Goal: Task Accomplishment & Management: Manage account settings

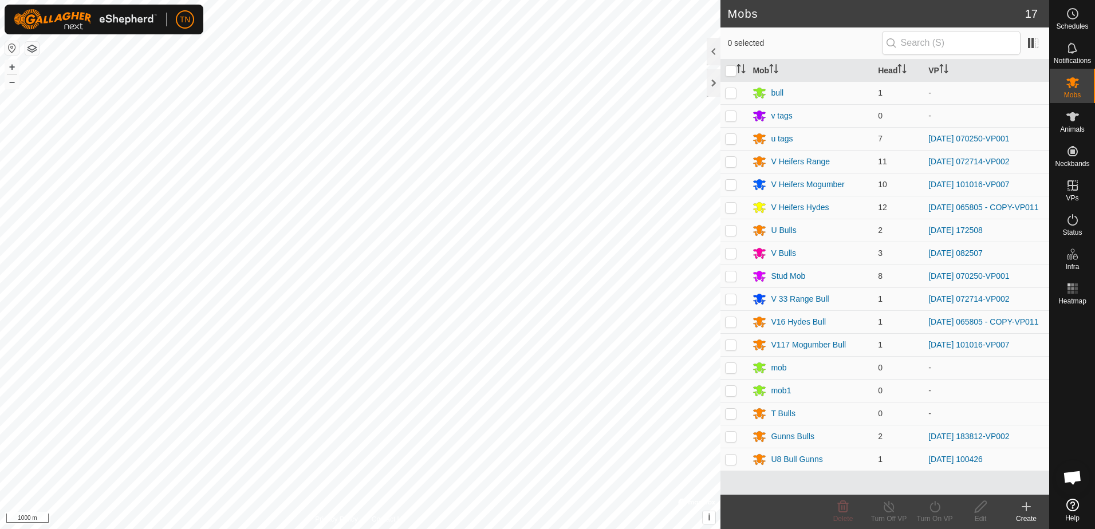
scroll to position [1129, 0]
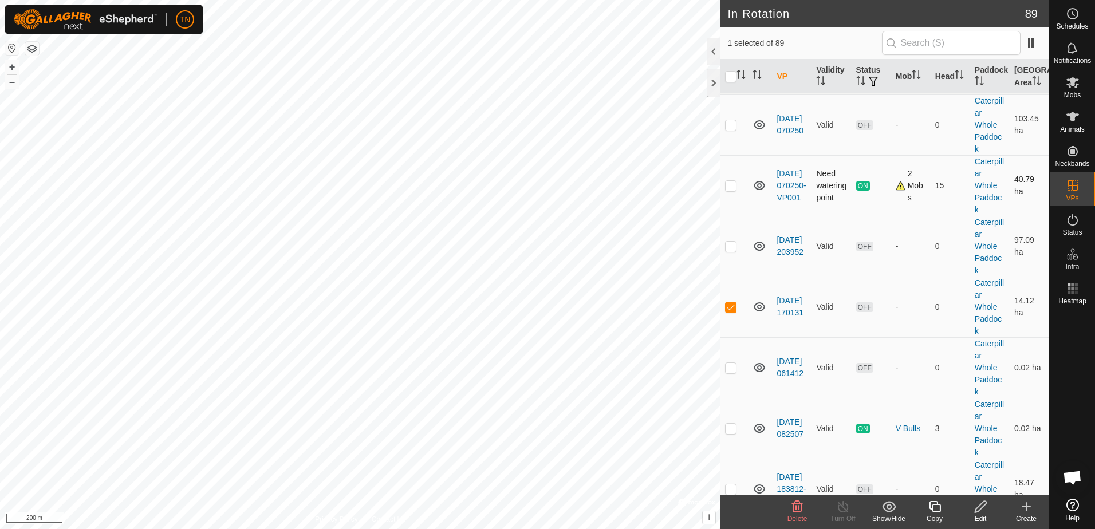
scroll to position [344, 0]
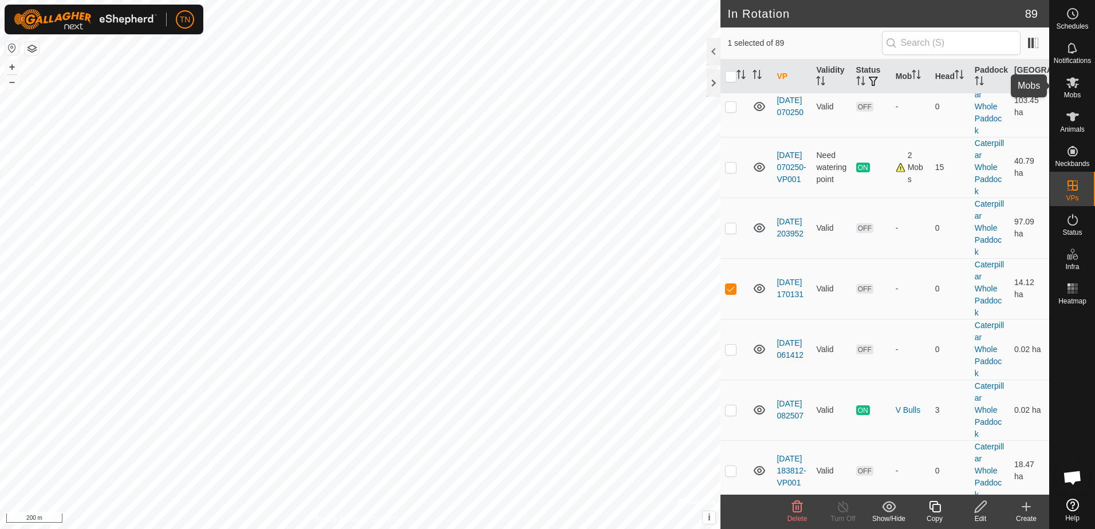
click at [1067, 82] on icon at bounding box center [1073, 83] width 14 height 14
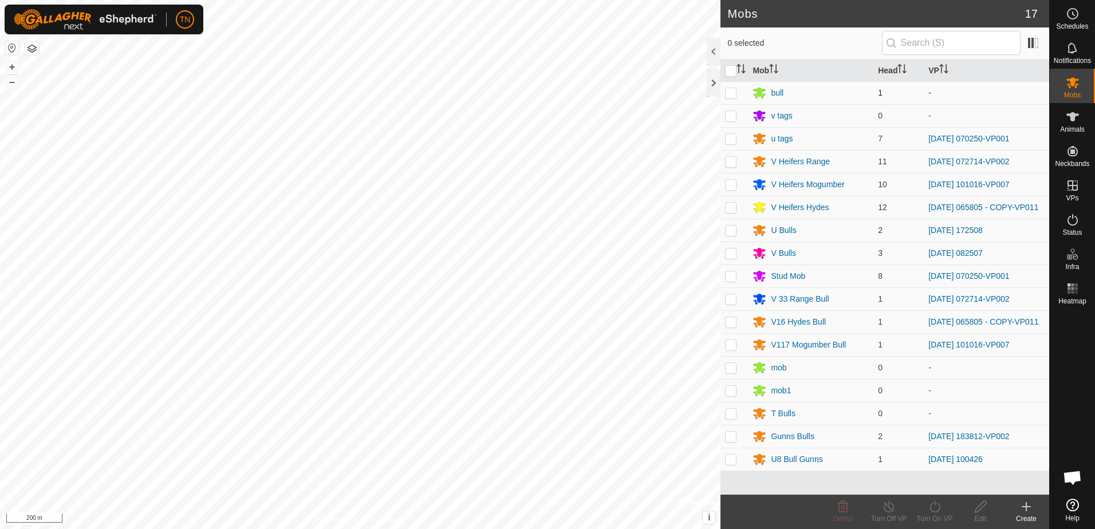
click at [733, 92] on p-checkbox at bounding box center [730, 92] width 11 height 9
checkbox input "true"
click at [932, 521] on div "Turn On VP" at bounding box center [935, 519] width 46 height 10
click at [938, 477] on link "Now" at bounding box center [969, 481] width 113 height 23
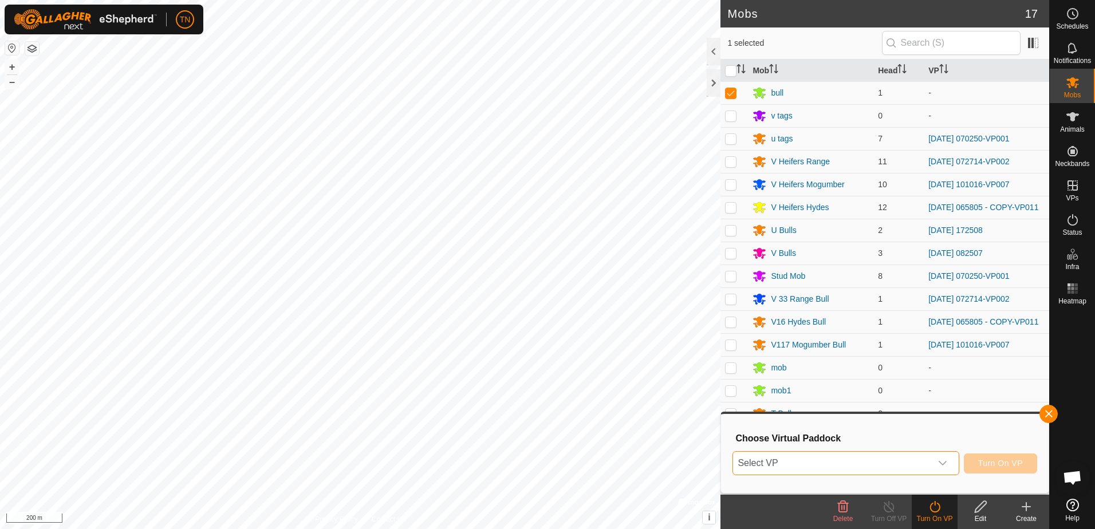
click at [902, 459] on span "Select VP" at bounding box center [832, 463] width 198 height 23
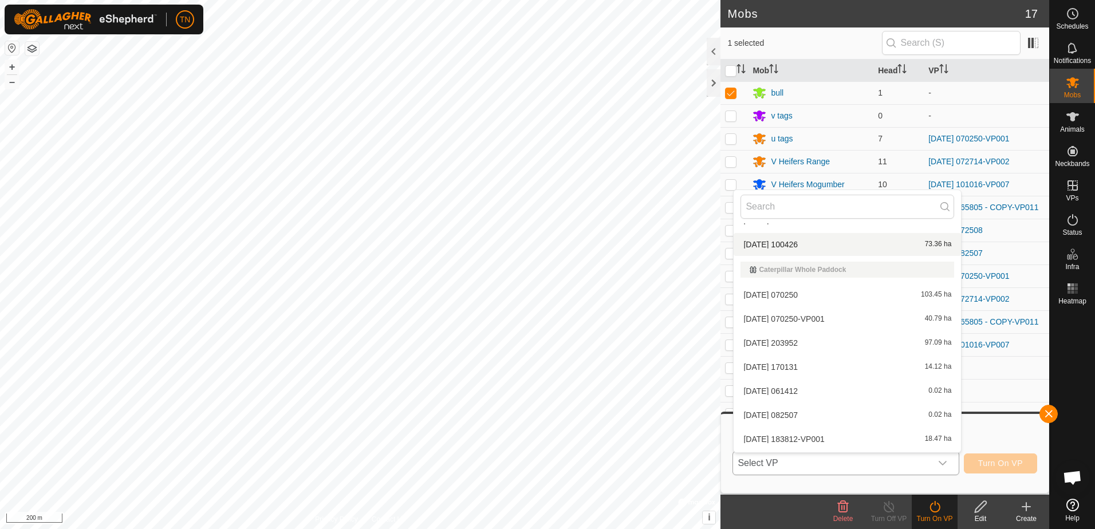
scroll to position [229, 0]
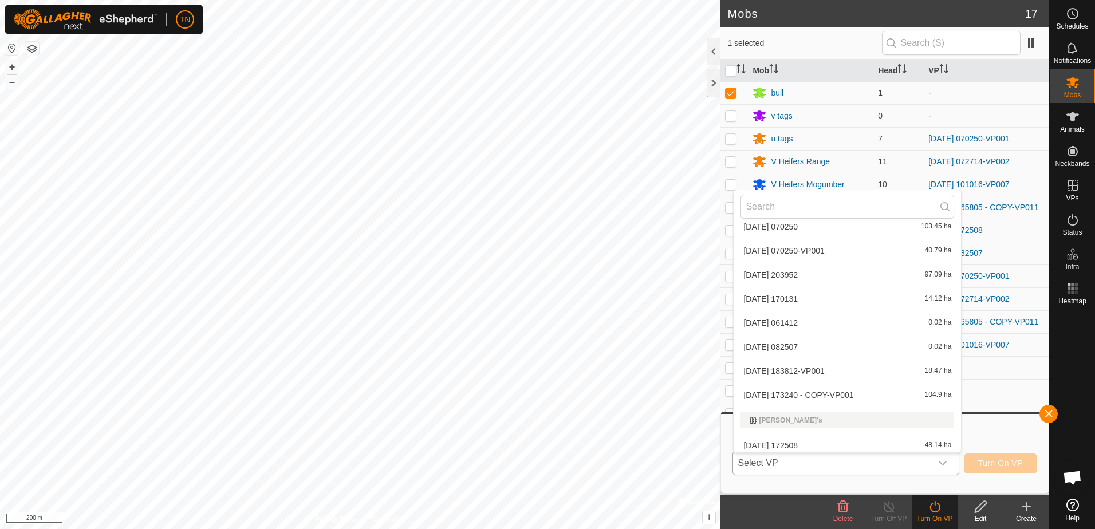
click at [857, 300] on li "[DATE] [DATE] 14.12 ha" at bounding box center [847, 299] width 227 height 23
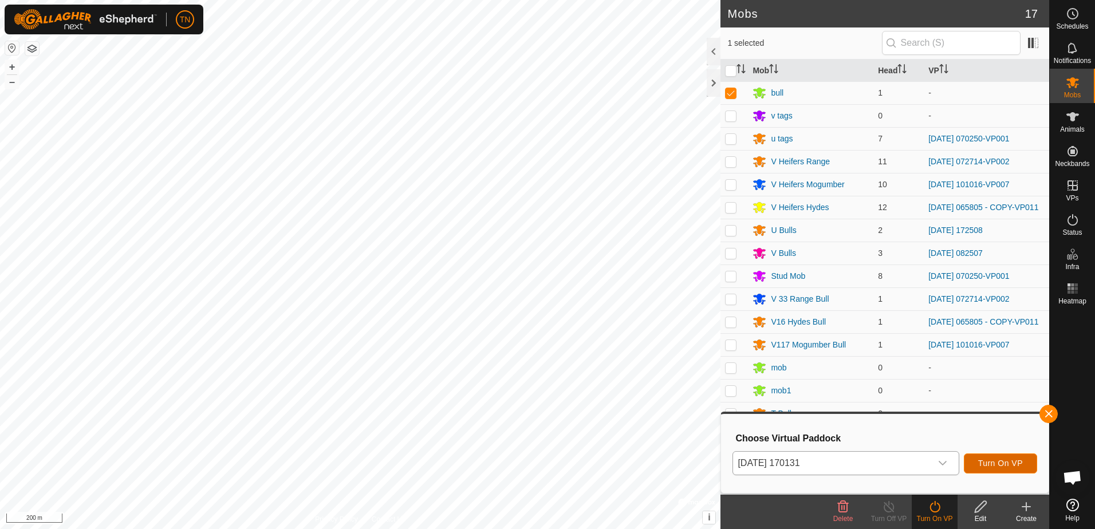
click at [1021, 467] on span "Turn On VP" at bounding box center [1000, 463] width 45 height 9
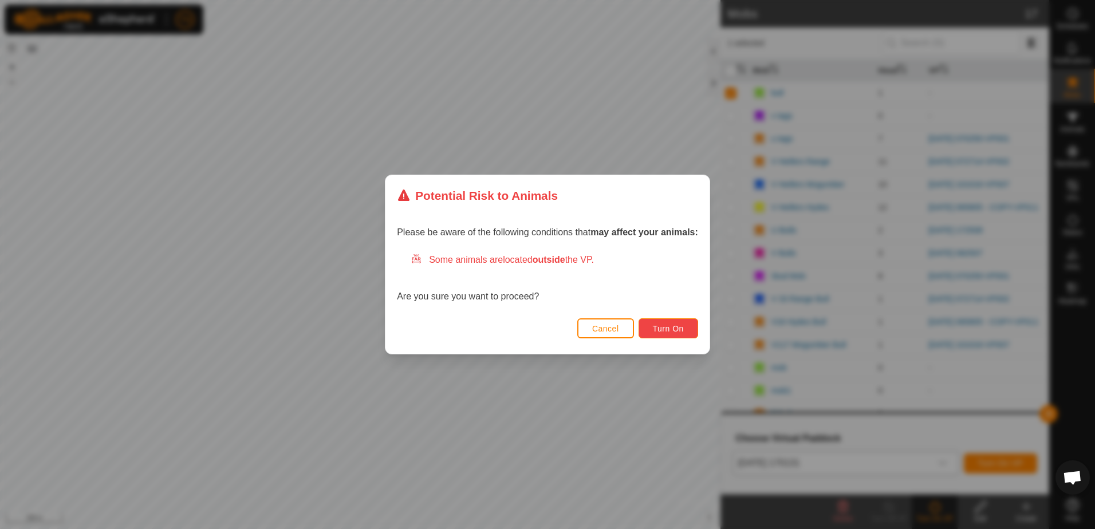
click at [678, 331] on span "Turn On" at bounding box center [668, 328] width 31 height 9
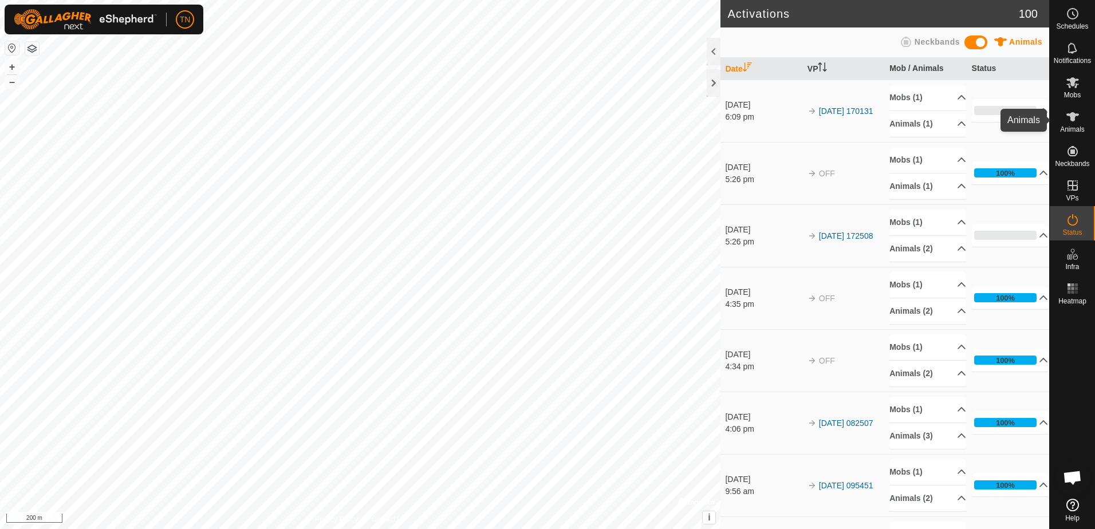
click at [1069, 119] on icon at bounding box center [1073, 117] width 14 height 14
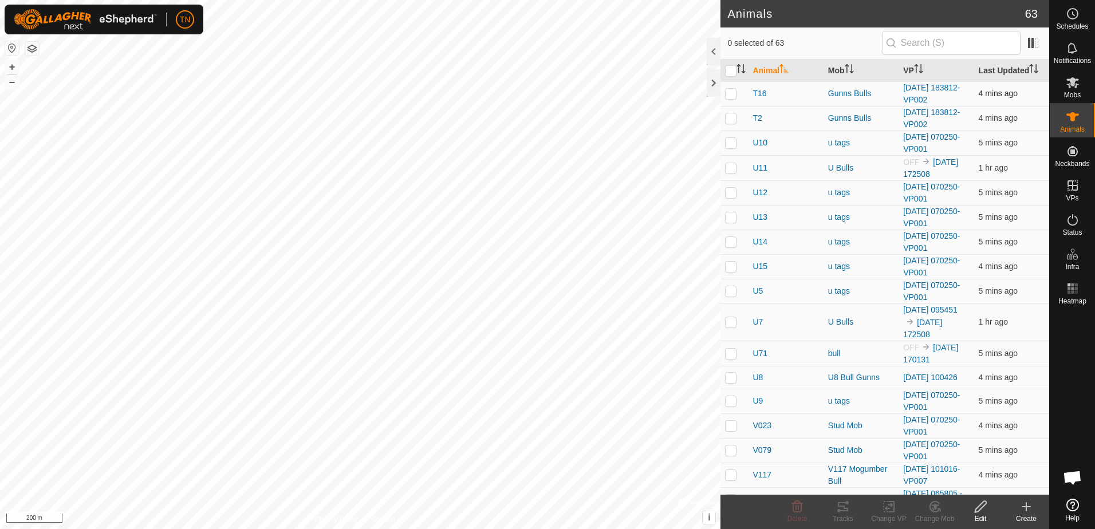
click at [728, 94] on p-checkbox at bounding box center [730, 93] width 11 height 9
checkbox input "true"
click at [890, 509] on icon at bounding box center [889, 507] width 14 height 14
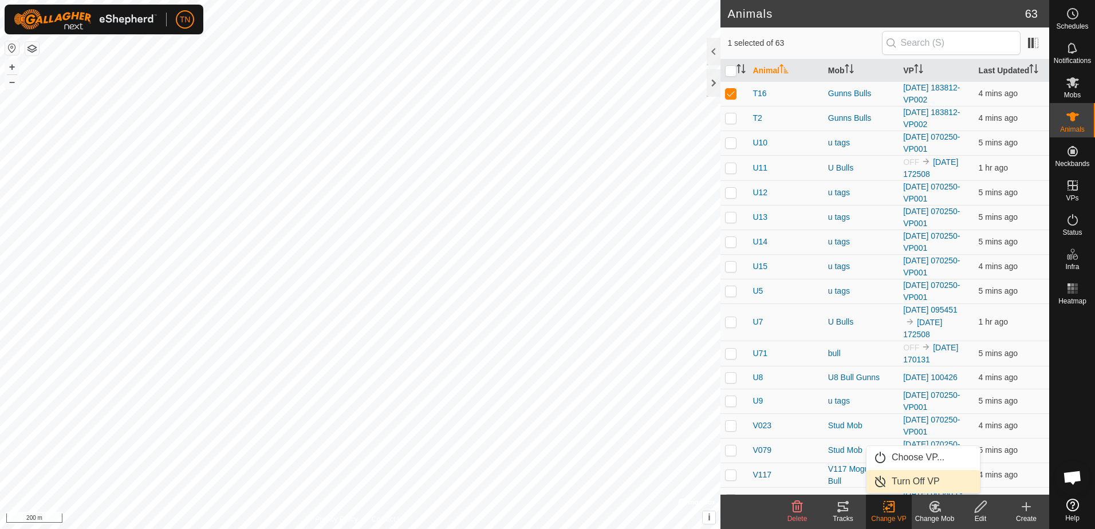
scroll to position [22, 0]
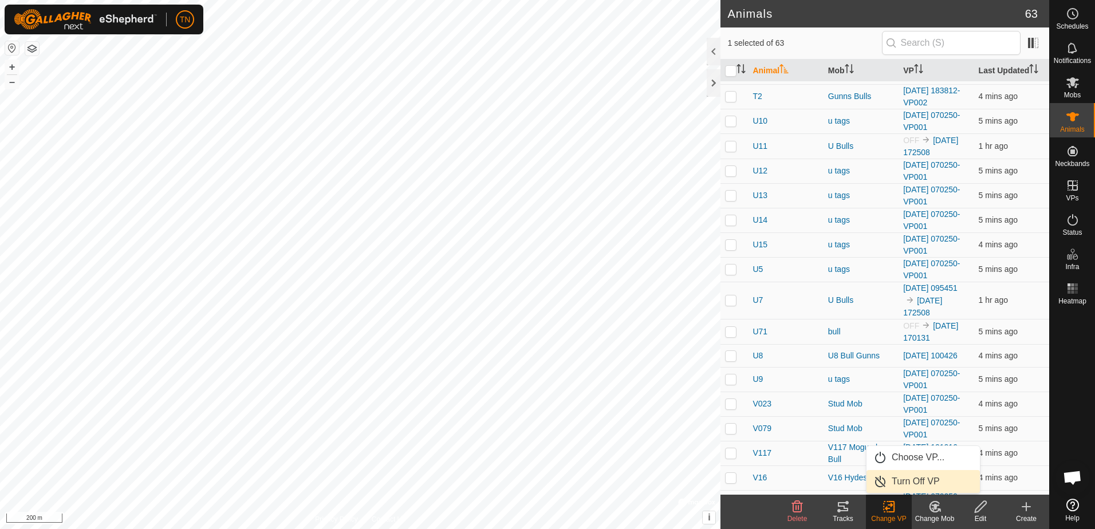
click at [922, 480] on span "Turn Off VP" at bounding box center [916, 482] width 48 height 14
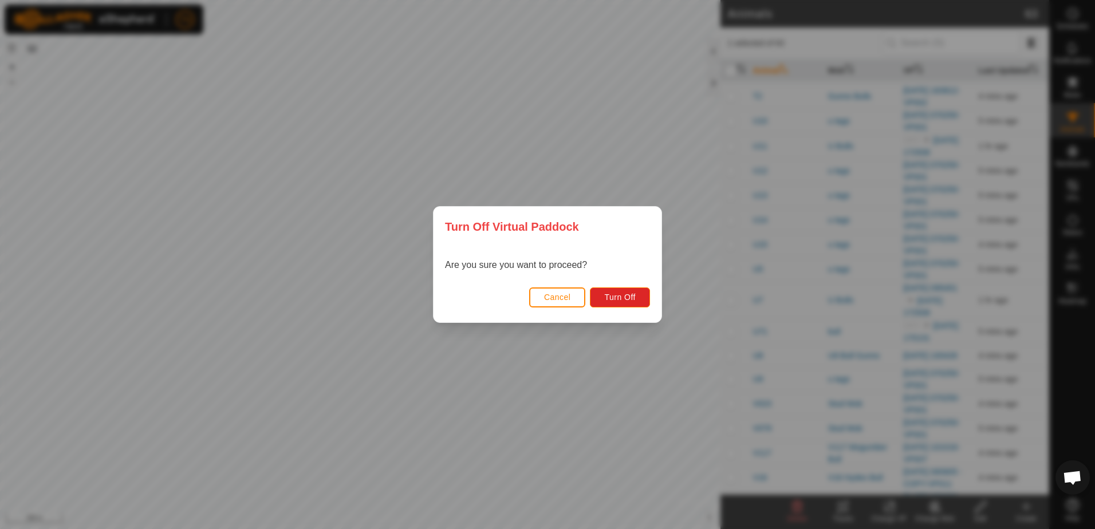
scroll to position [57, 0]
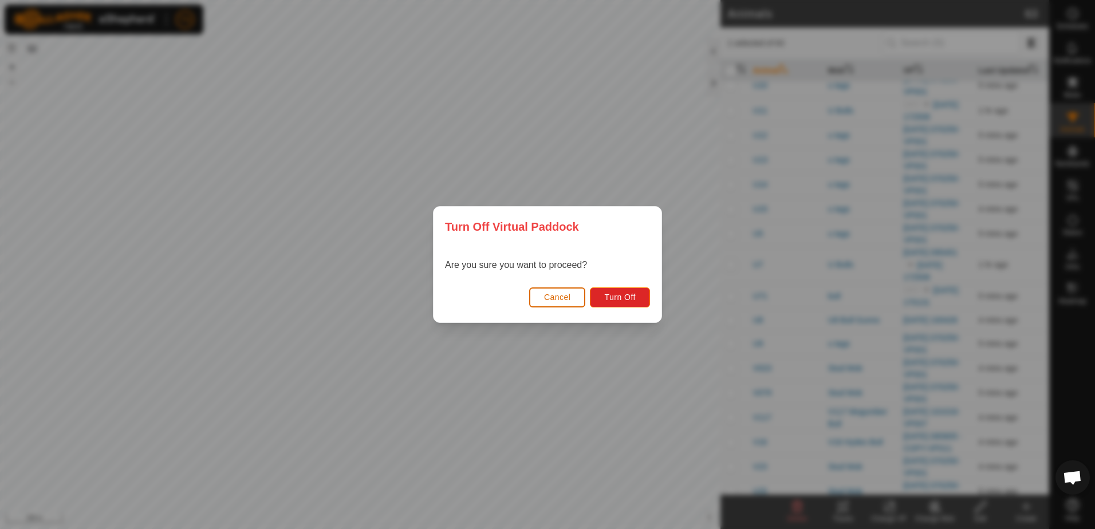
click at [567, 299] on span "Cancel" at bounding box center [557, 297] width 27 height 9
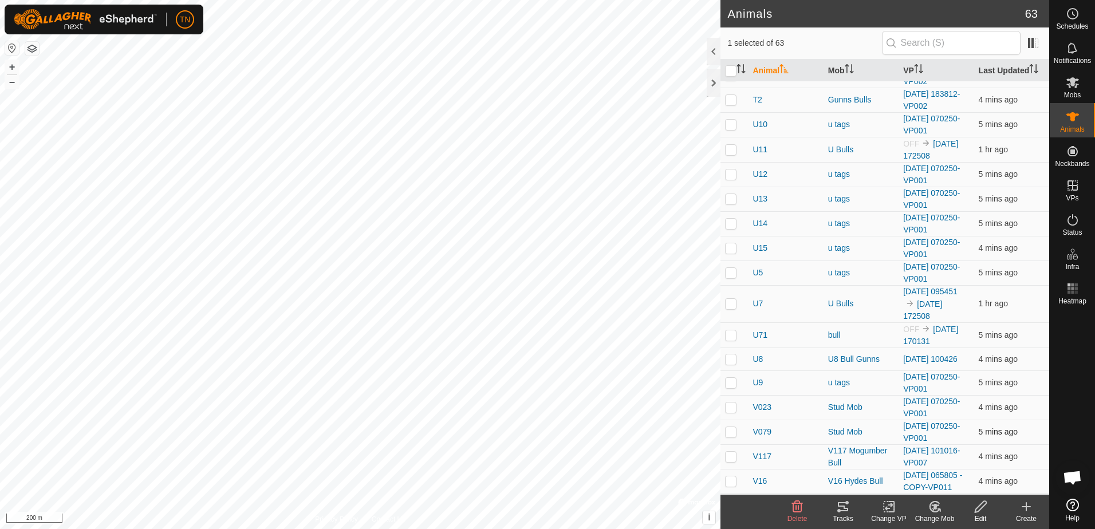
scroll to position [0, 0]
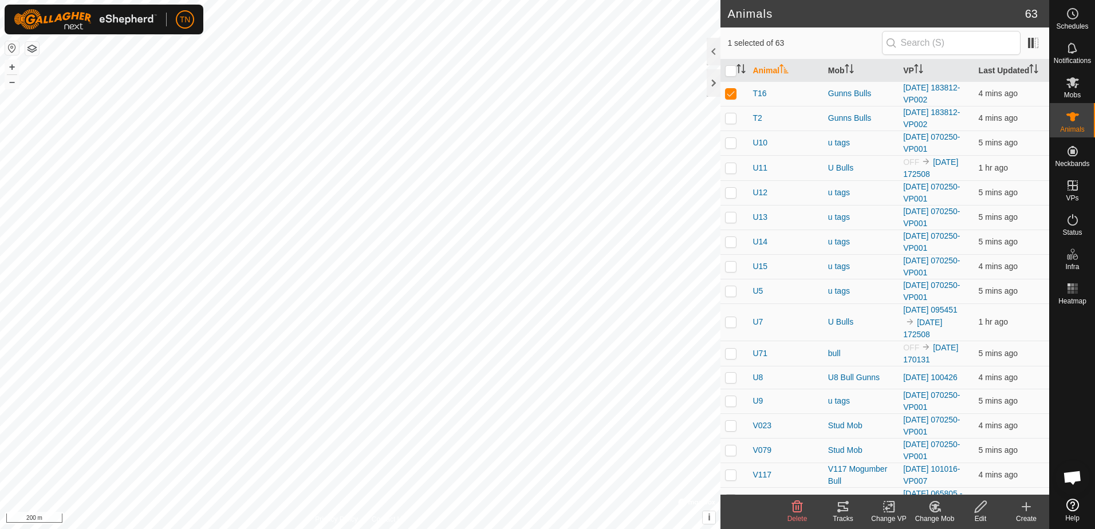
click at [885, 510] on icon at bounding box center [889, 507] width 14 height 14
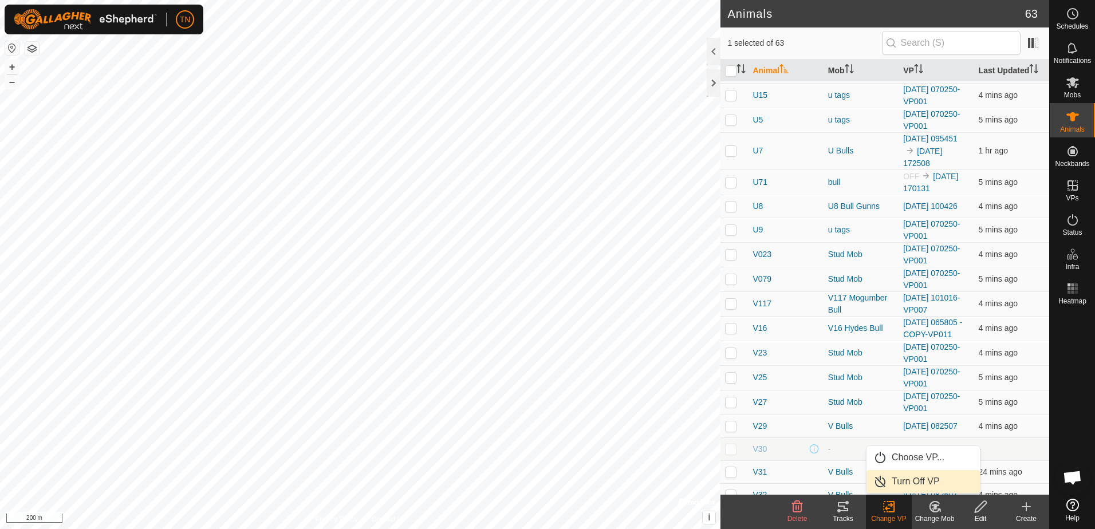
scroll to position [172, 0]
click at [924, 454] on link "Choose VP..." at bounding box center [923, 457] width 113 height 23
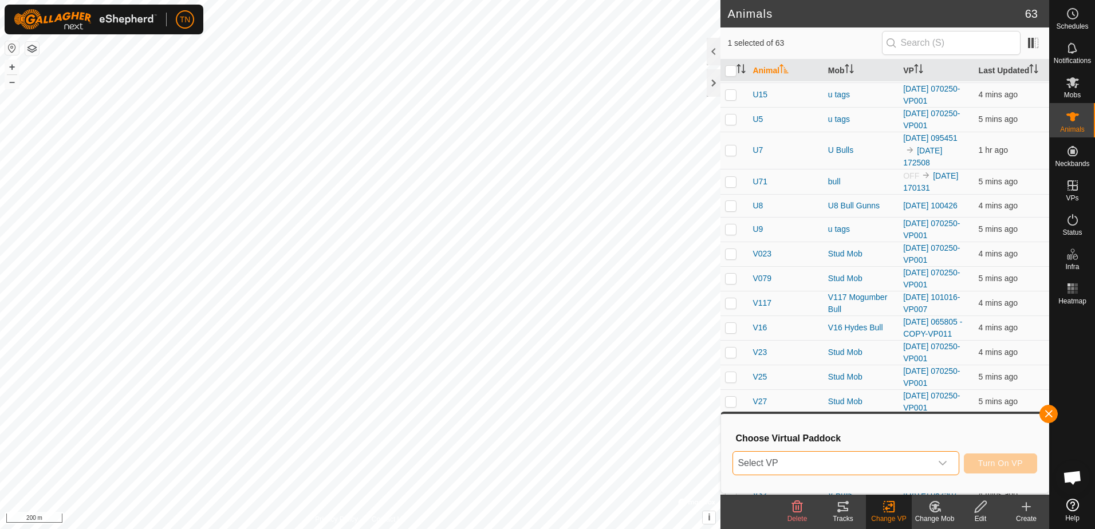
click at [876, 459] on span "Select VP" at bounding box center [832, 463] width 198 height 23
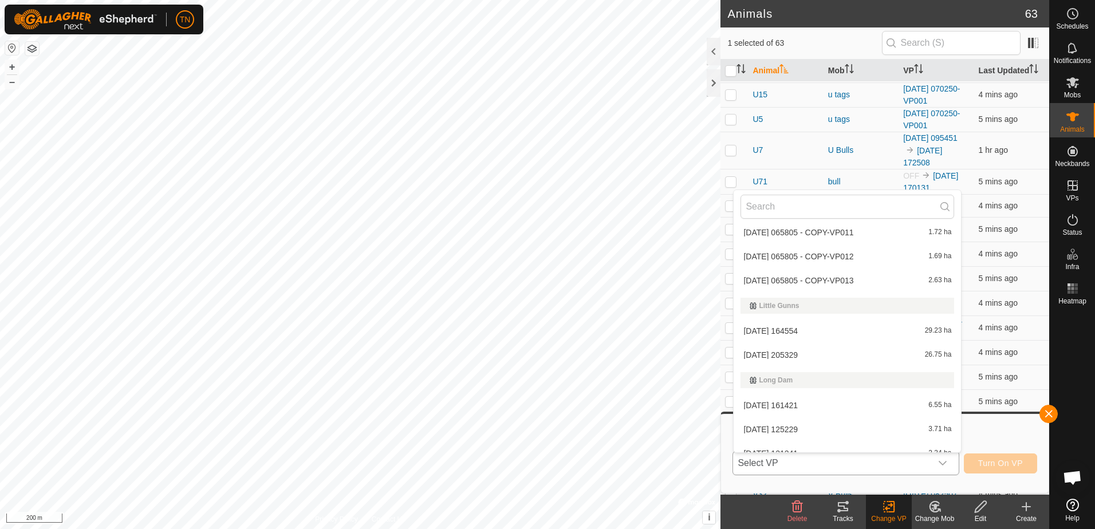
scroll to position [1619, 0]
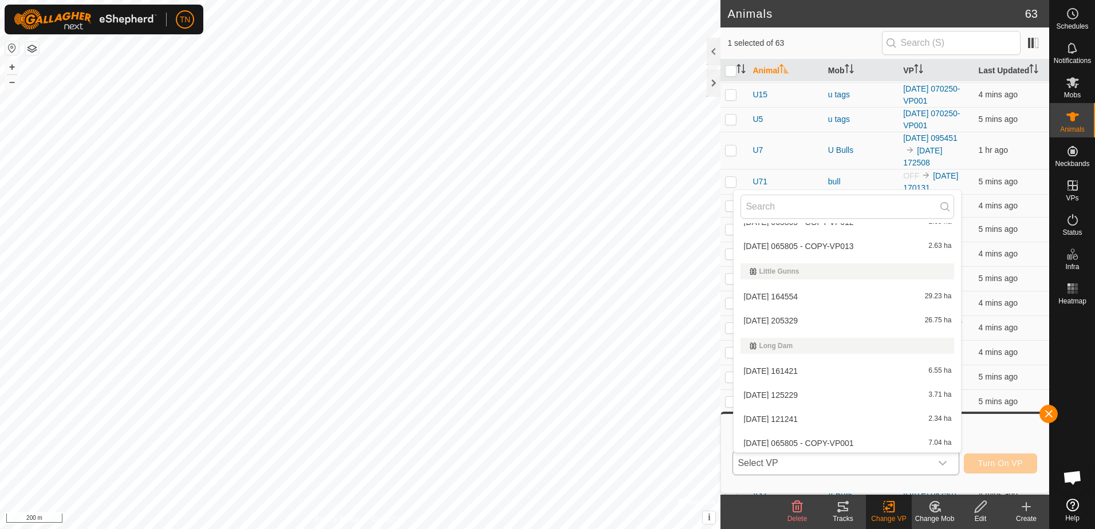
click at [874, 321] on li "[DATE] 205329 26.75 ha" at bounding box center [847, 320] width 227 height 23
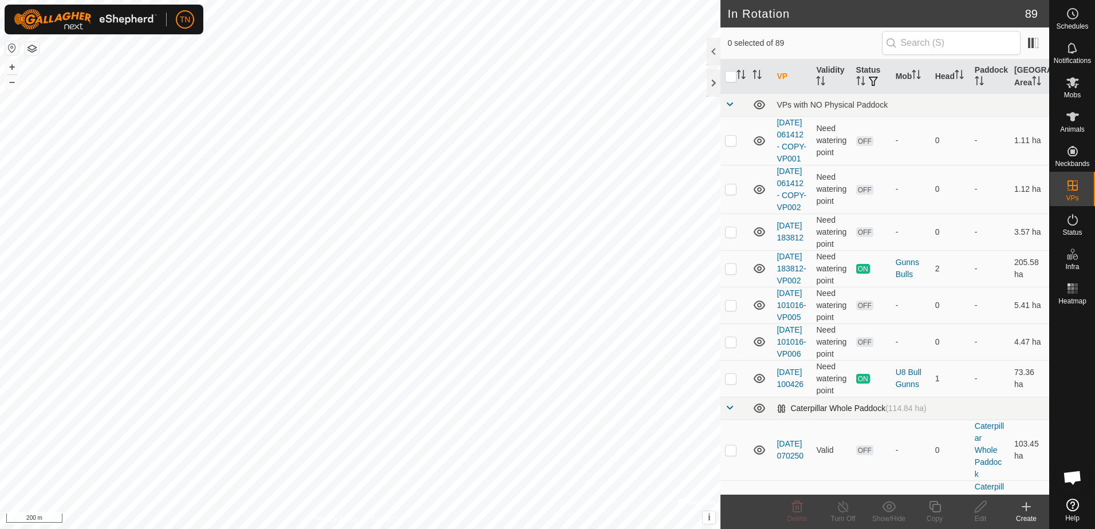
checkbox input "true"
click at [980, 515] on div "Edit" at bounding box center [981, 519] width 46 height 10
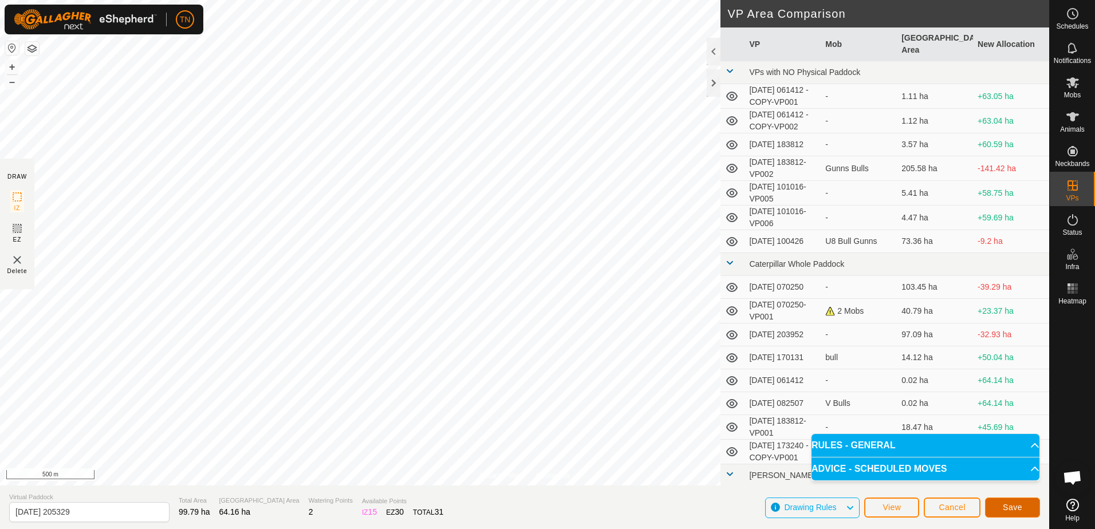
click at [998, 505] on button "Save" at bounding box center [1012, 508] width 55 height 20
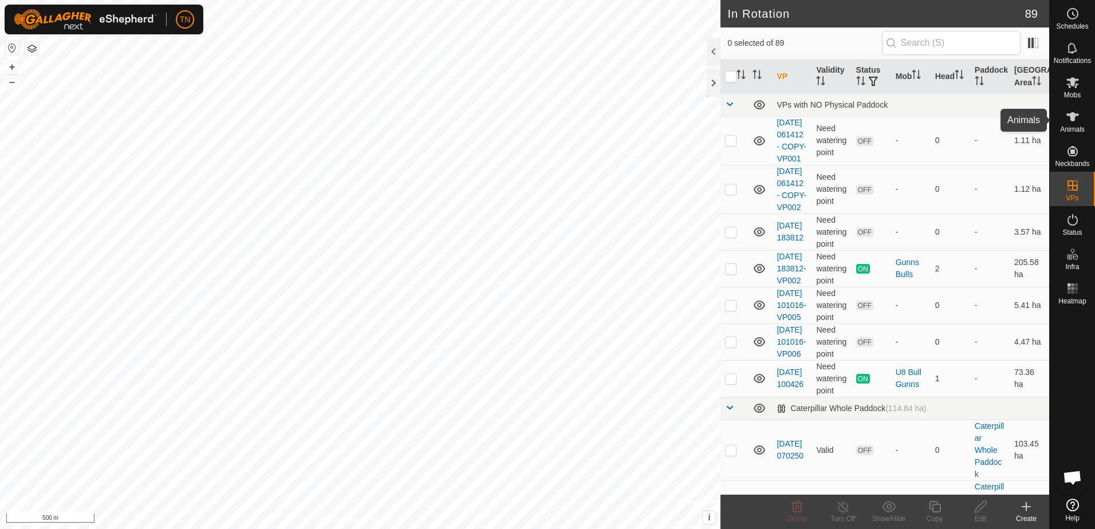
click at [1080, 120] on es-animals-svg-icon at bounding box center [1073, 117] width 21 height 18
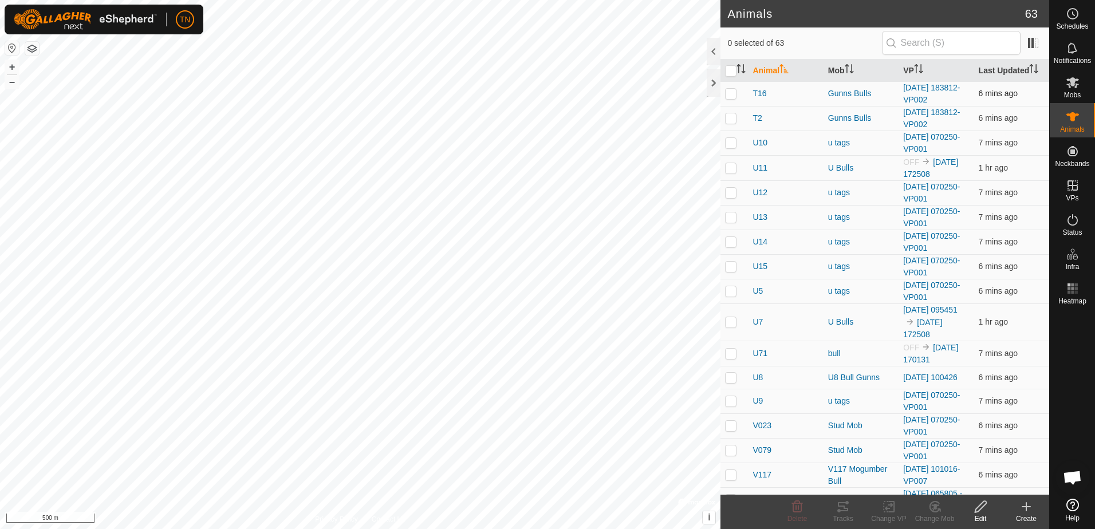
click at [726, 95] on p-checkbox at bounding box center [730, 93] width 11 height 9
checkbox input "true"
click at [894, 513] on icon at bounding box center [889, 507] width 14 height 14
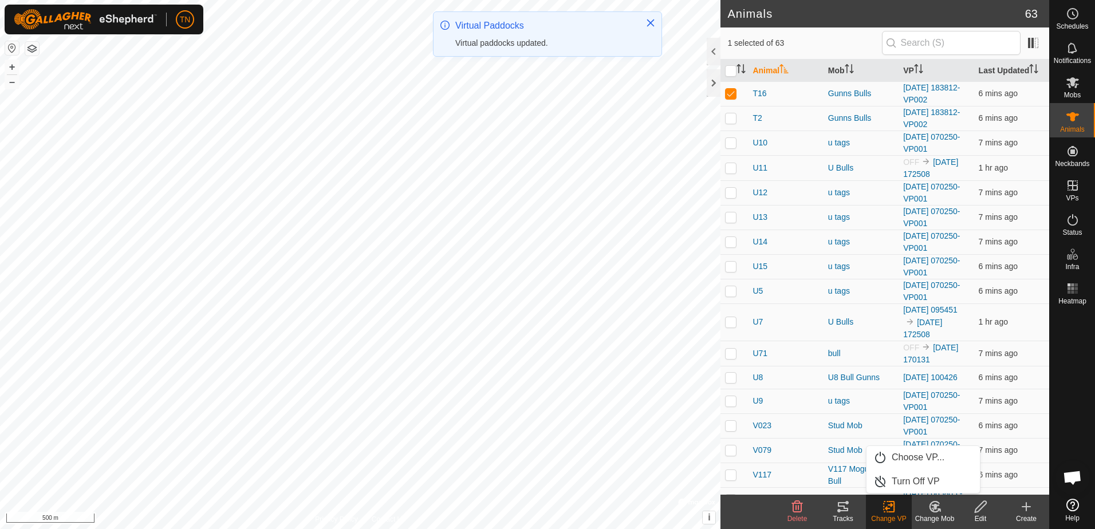
click at [918, 458] on link "Choose VP..." at bounding box center [923, 457] width 113 height 23
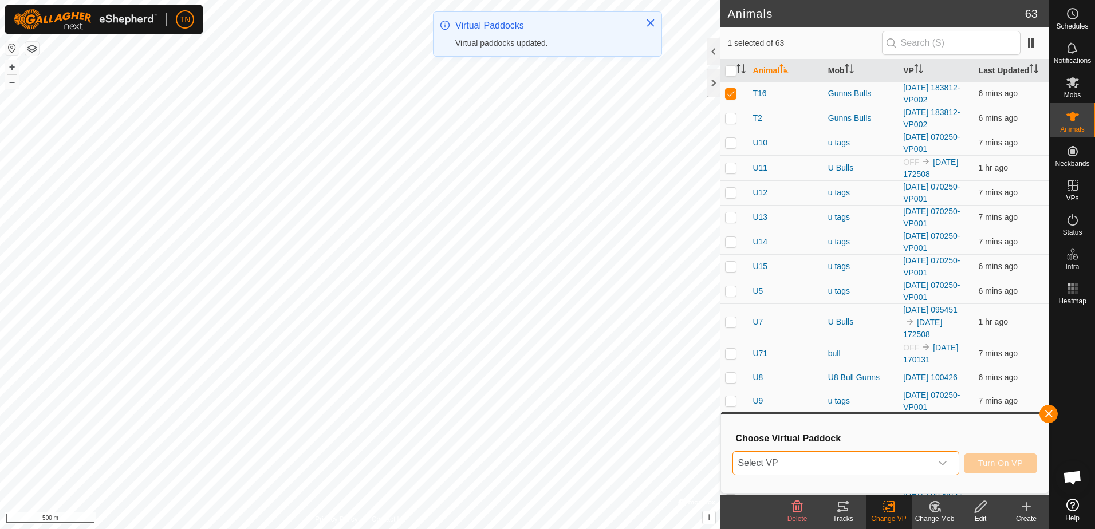
click at [917, 459] on span "Select VP" at bounding box center [832, 463] width 198 height 23
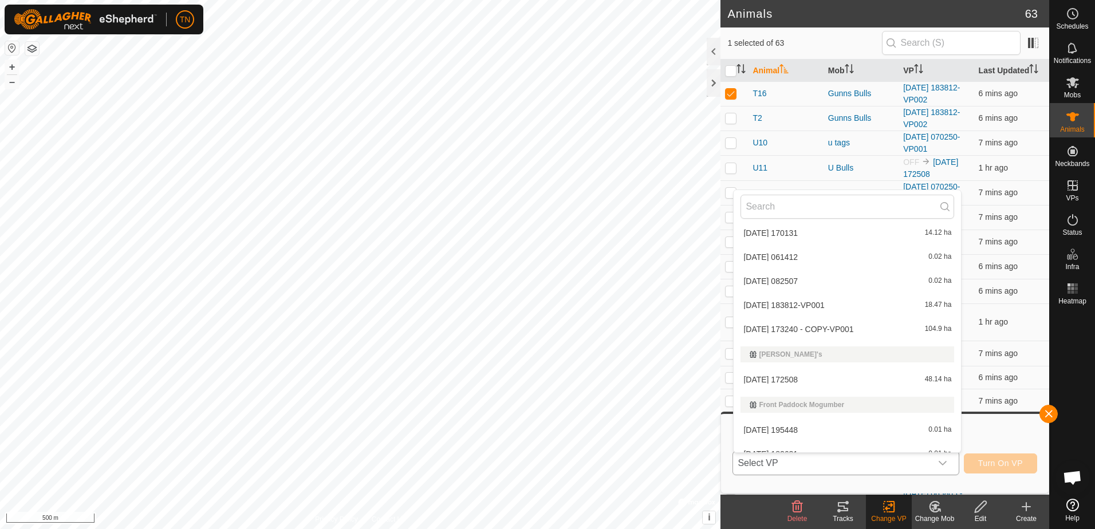
scroll to position [344, 0]
click at [871, 283] on li "[DATE] 183812-VP001 18.47 ha" at bounding box center [847, 280] width 227 height 23
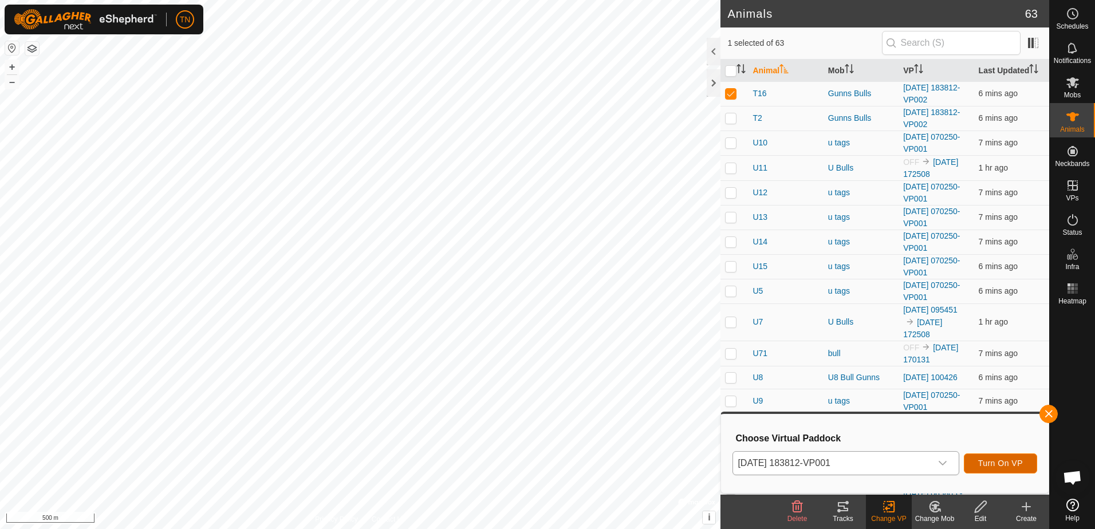
click at [1001, 465] on span "Turn On VP" at bounding box center [1000, 463] width 45 height 9
